Goal: Navigation & Orientation: Go to known website

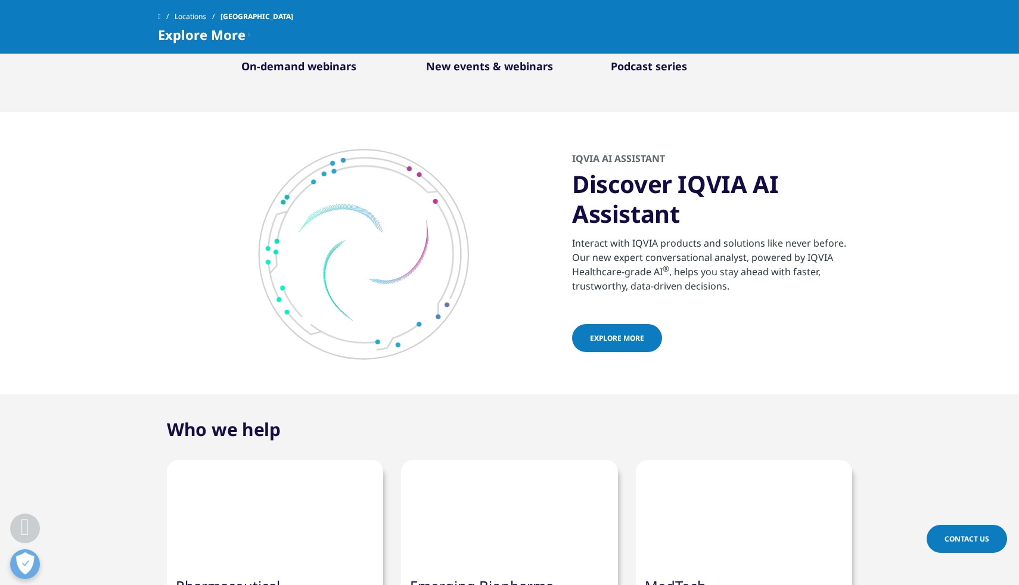
scroll to position [1060, 0]
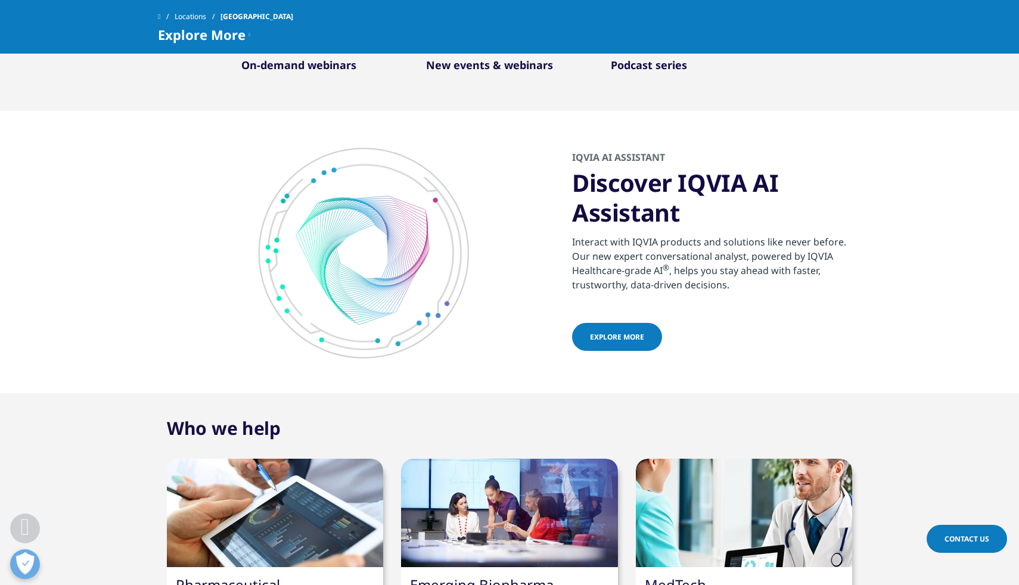
click at [216, 46] on div "Locations [GEOGRAPHIC_DATA] Explore More U.S. Progress Point US Insights US Blo…" at bounding box center [509, 27] width 1019 height 54
click at [207, 44] on div "Locations [GEOGRAPHIC_DATA] Explore More U.S. Progress Point US Insights US Blo…" at bounding box center [509, 27] width 1019 height 54
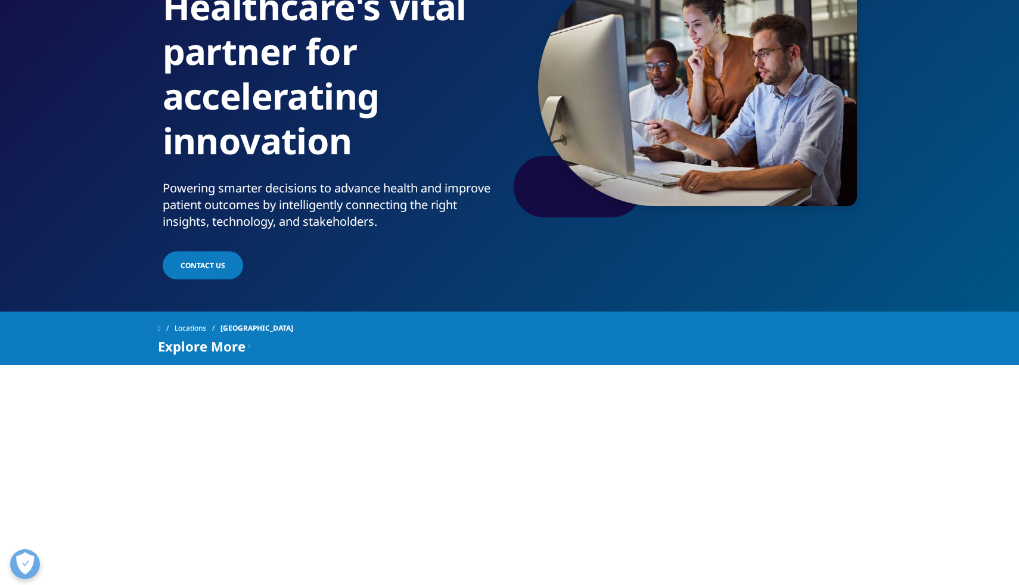
scroll to position [0, 0]
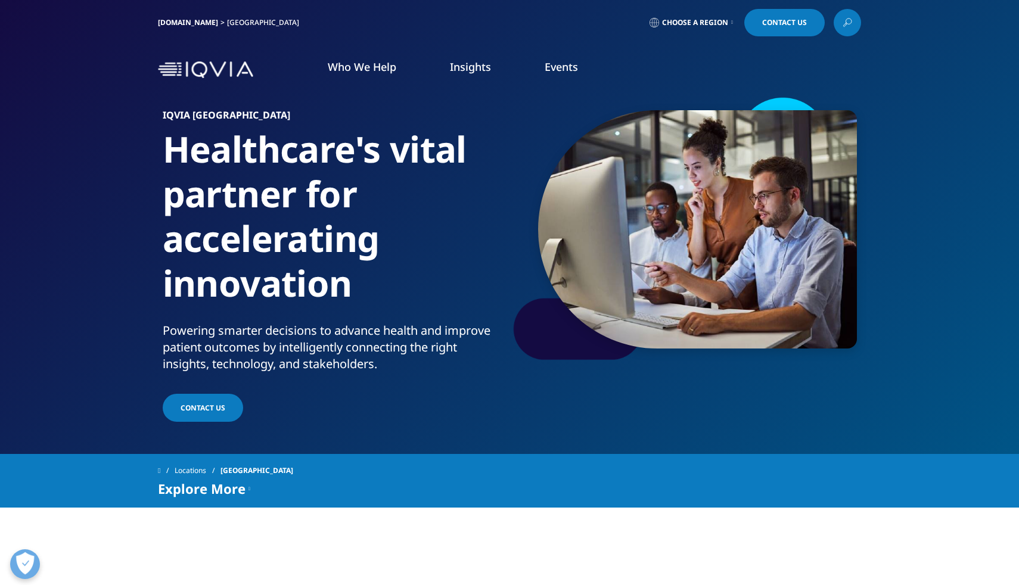
click at [177, 22] on link "[DOMAIN_NAME]" at bounding box center [188, 22] width 60 height 10
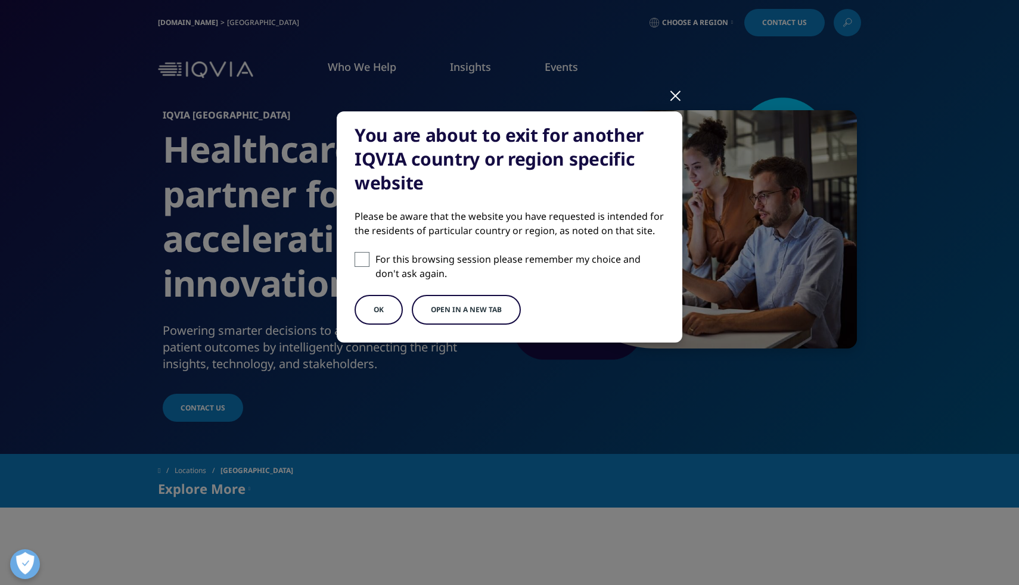
click at [673, 99] on div at bounding box center [676, 95] width 14 height 33
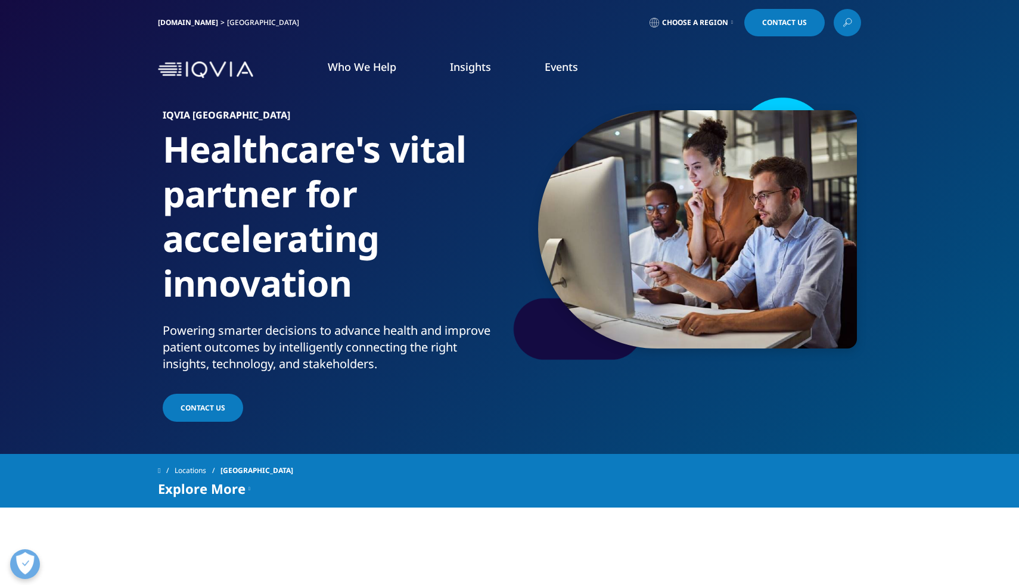
click at [185, 72] on img at bounding box center [205, 69] width 95 height 17
